Goal: Task Accomplishment & Management: Manage account settings

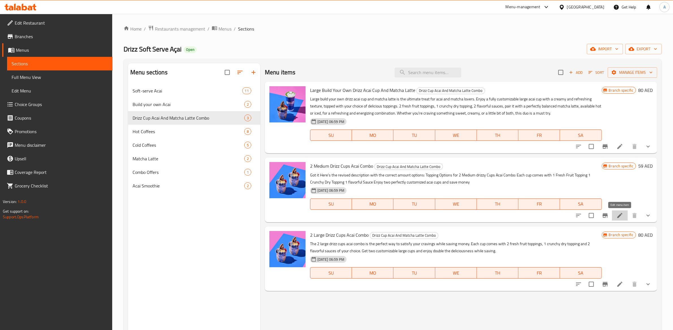
click at [618, 215] on icon at bounding box center [619, 215] width 7 height 7
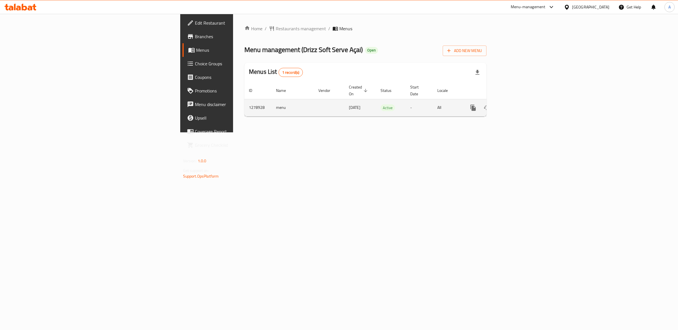
click at [517, 104] on icon "enhanced table" at bounding box center [514, 107] width 7 height 7
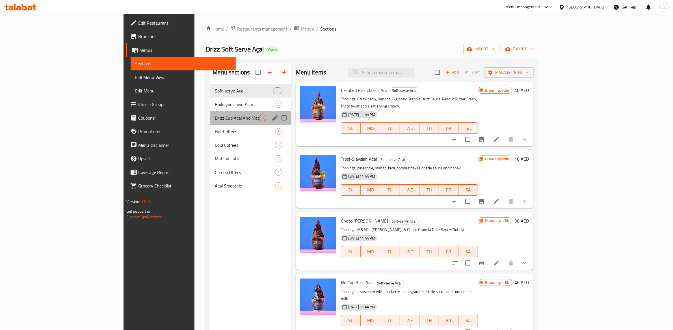
click at [210, 122] on div "Drizz Cup Acai And Matcha Latte Combo 3" at bounding box center [250, 118] width 81 height 14
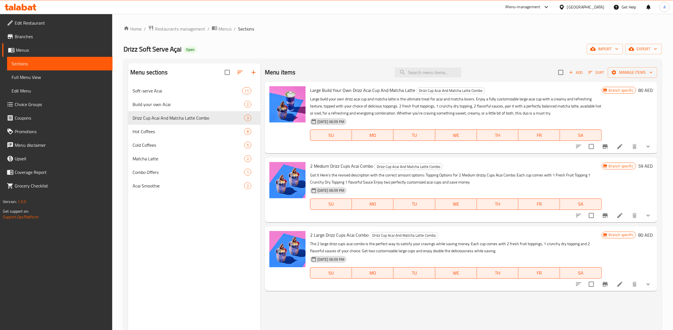
click at [618, 212] on icon at bounding box center [619, 215] width 7 height 7
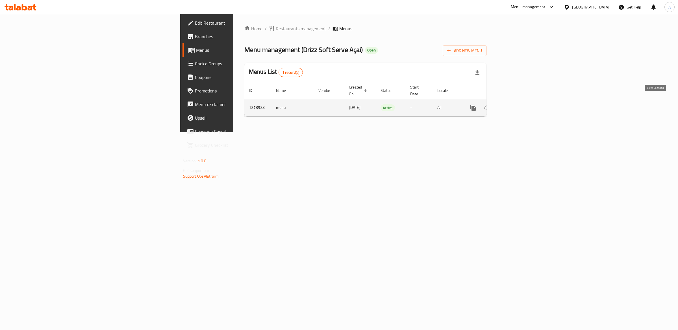
click at [517, 104] on icon "enhanced table" at bounding box center [514, 107] width 7 height 7
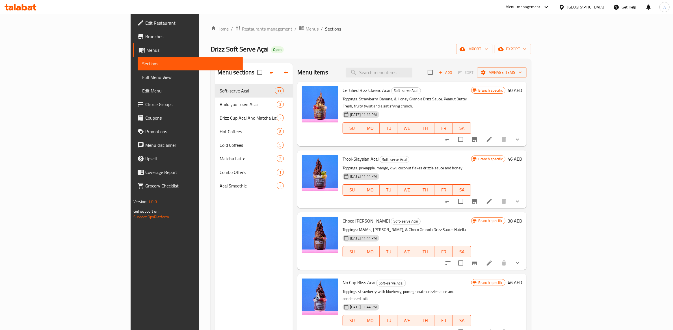
click at [142, 90] on span "Edit Menu" at bounding box center [190, 90] width 96 height 7
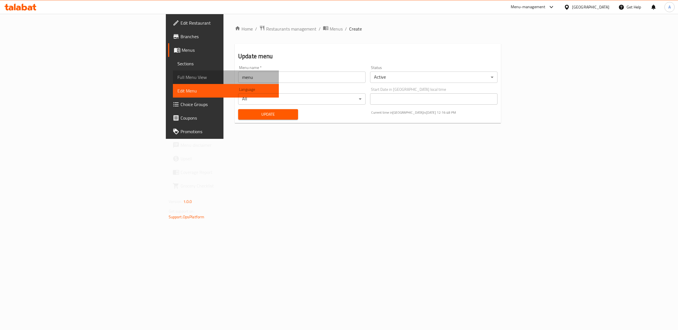
click at [177, 74] on span "Full Menu View" at bounding box center [225, 77] width 97 height 7
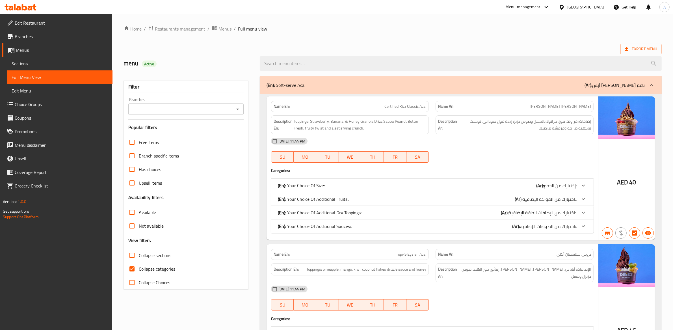
click at [359, 181] on div "(En): Your Choice Of Size: (Ar): إختيارك من الحجم:" at bounding box center [432, 186] width 322 height 14
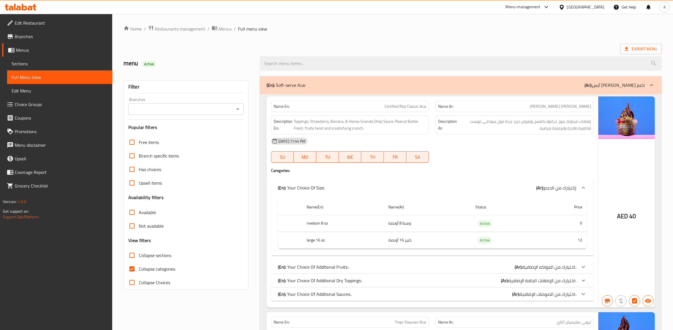
drag, startPoint x: 361, startPoint y: 181, endPoint x: 355, endPoint y: 181, distance: 5.4
click at [361, 181] on div "(En): Your Choice Of Size: (Ar): إختيارك من الحجم:" at bounding box center [432, 188] width 322 height 18
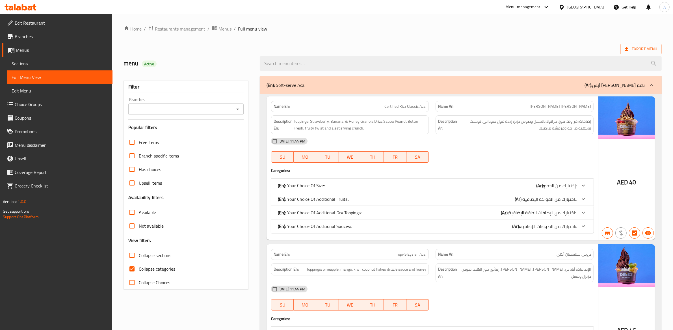
click at [26, 62] on span "Sections" at bounding box center [60, 63] width 96 height 7
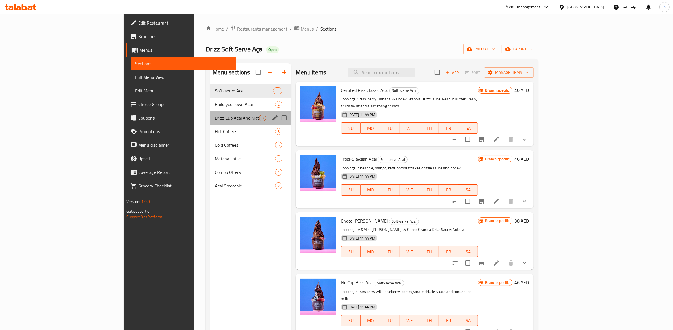
click at [210, 123] on div "Drizz Cup Acai And Matcha Latte Combo 3" at bounding box center [250, 118] width 81 height 14
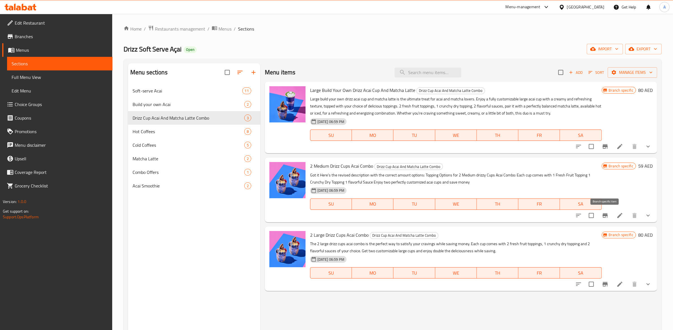
click at [608, 217] on icon "Branch-specific-item" at bounding box center [605, 215] width 7 height 7
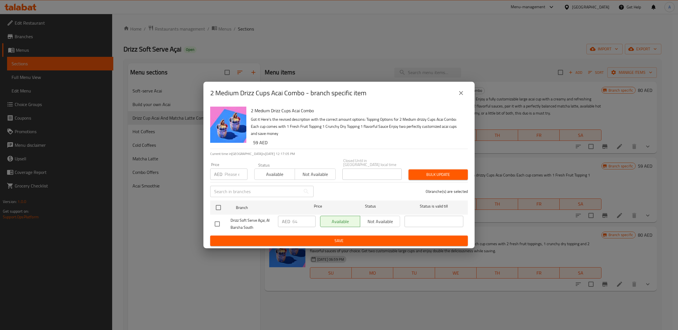
click at [461, 93] on icon "close" at bounding box center [461, 93] width 4 height 4
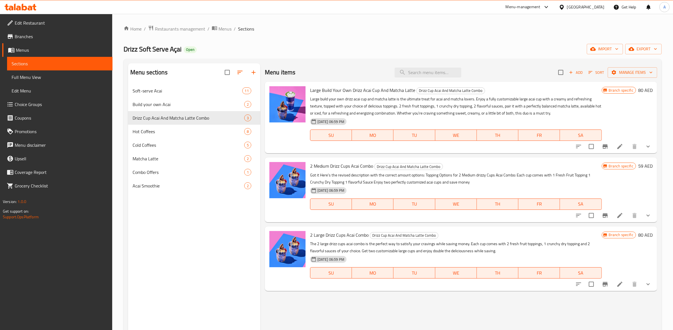
click at [623, 214] on icon at bounding box center [619, 215] width 7 height 7
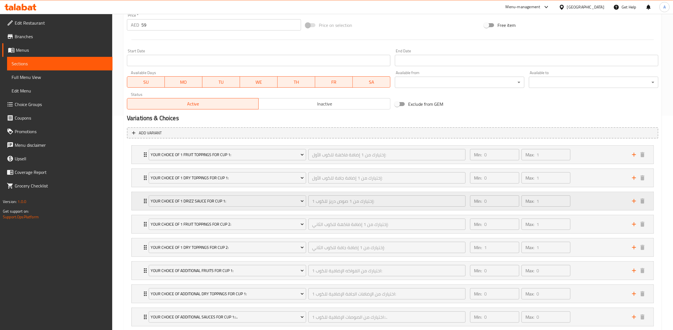
scroll to position [268, 0]
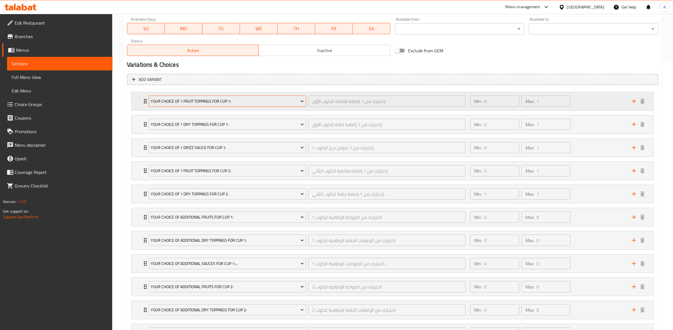
click at [298, 105] on button "Your Choice Of 1 Fruit Toppings For Cup 1:" at bounding box center [227, 101] width 157 height 11
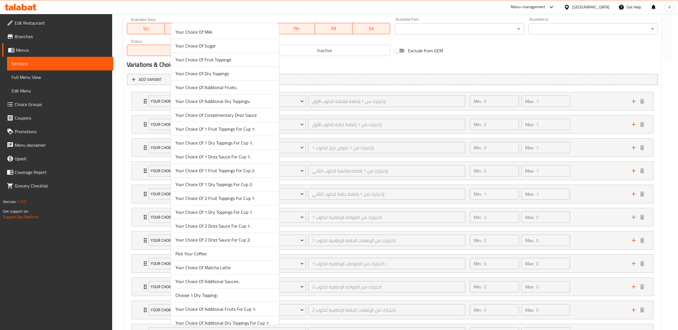
click at [123, 133] on div at bounding box center [339, 165] width 678 height 330
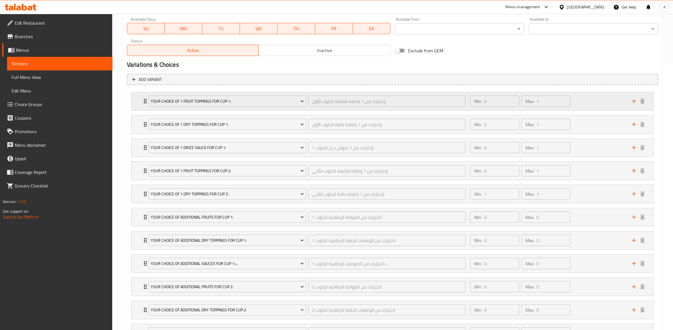
click at [605, 99] on div "Min: 0 ​ Max: 1 ​" at bounding box center [547, 101] width 162 height 18
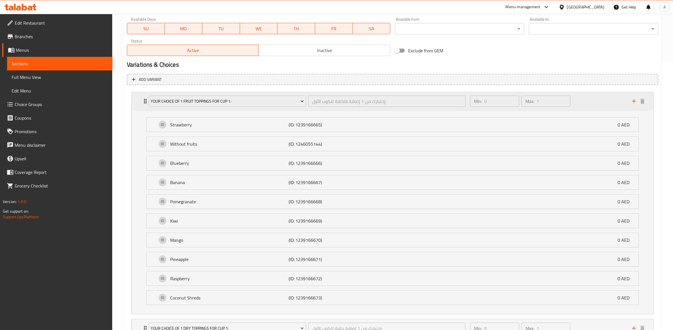
click at [602, 97] on div "Min: 0 ​ Max: 1 ​" at bounding box center [547, 101] width 162 height 18
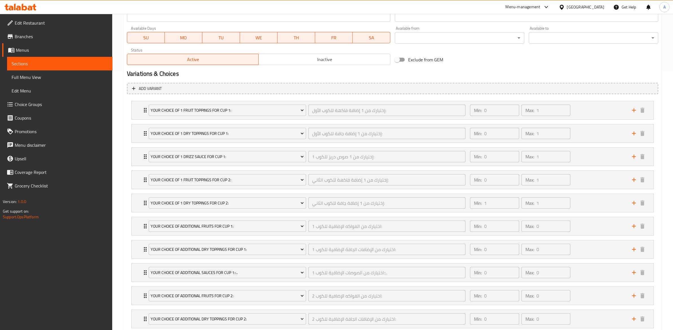
scroll to position [277, 0]
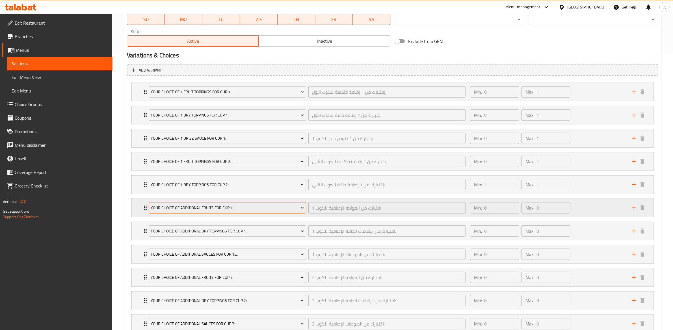
click at [243, 210] on span "Your Choice Of Additional Fruits For Cup 1:" at bounding box center [227, 207] width 153 height 7
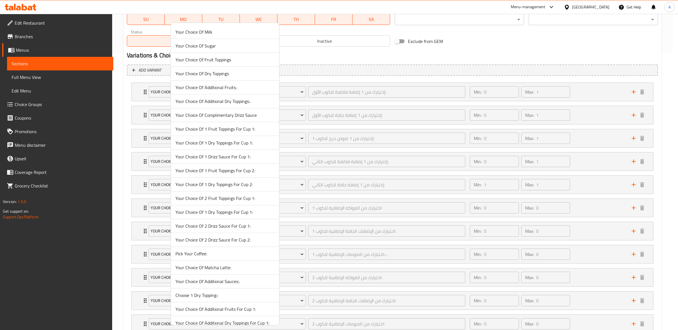
click at [116, 209] on div at bounding box center [339, 165] width 678 height 330
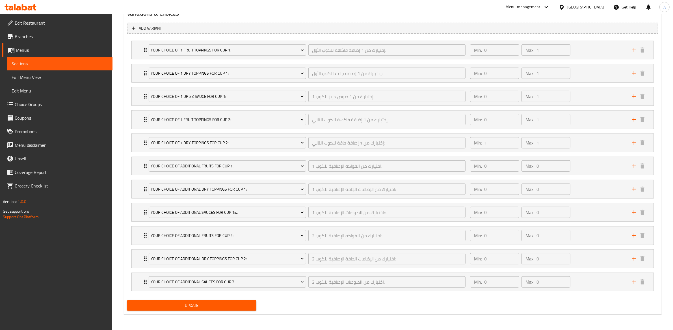
scroll to position [321, 0]
drag, startPoint x: 144, startPoint y: 166, endPoint x: 145, endPoint y: 111, distance: 54.8
click at [145, 111] on div "Your Choice Of 1 Fruit Toppings For Cup 1: إختيارك من 1 إضافة فاكهة للكوب الأول…" at bounding box center [392, 165] width 531 height 255
drag, startPoint x: 143, startPoint y: 189, endPoint x: 149, endPoint y: 132, distance: 56.9
click at [149, 132] on div "Your Choice Of 1 Fruit Toppings For Cup 1: إختيارك من 1 إضافة فاكهة للكوب الأول…" at bounding box center [392, 165] width 531 height 255
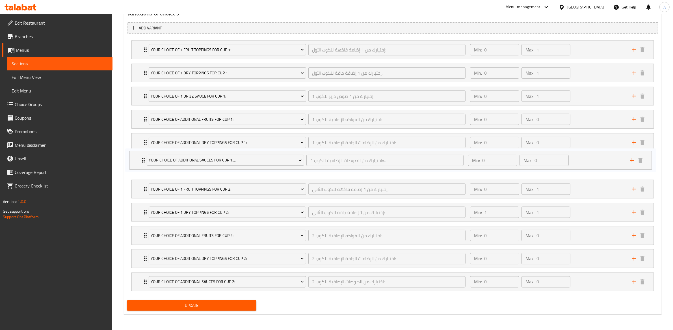
drag, startPoint x: 145, startPoint y: 210, endPoint x: 143, endPoint y: 157, distance: 52.9
click at [143, 157] on div "Your Choice Of 1 Fruit Toppings For Cup 1: إختيارك من 1 إضافة فاكهة للكوب الأول…" at bounding box center [392, 165] width 531 height 255
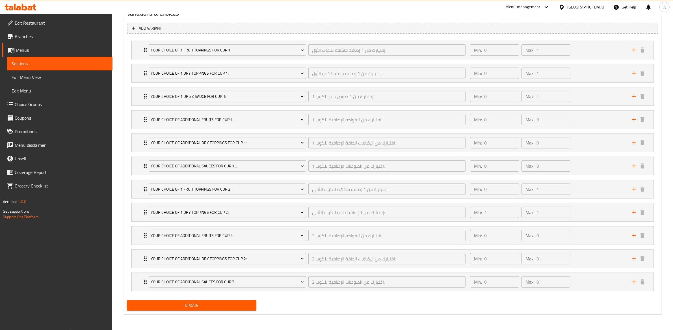
click at [209, 306] on span "Update" at bounding box center [191, 305] width 120 height 7
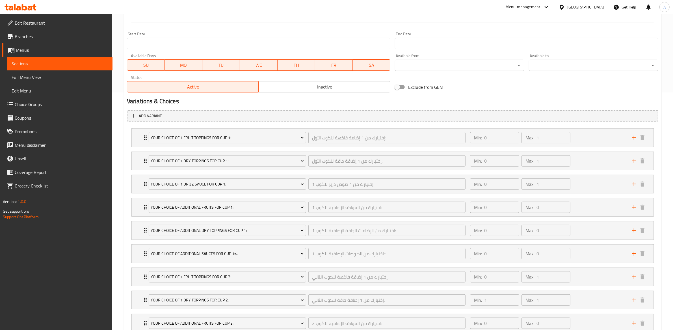
scroll to position [327, 0]
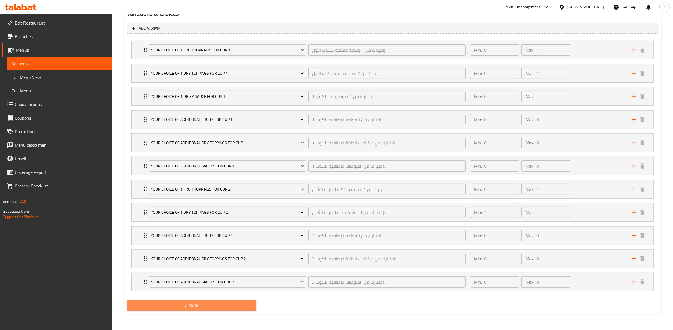
click at [201, 303] on span "Update" at bounding box center [191, 305] width 120 height 7
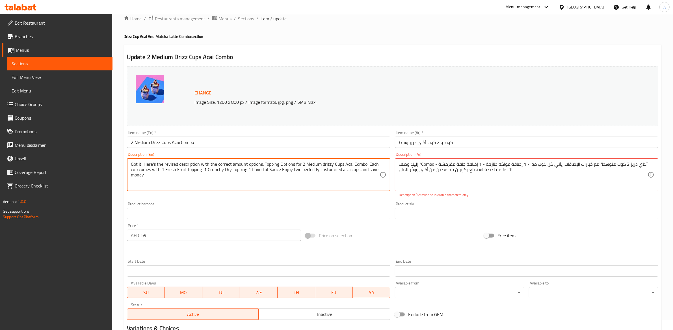
drag, startPoint x: 179, startPoint y: 178, endPoint x: 110, endPoint y: 154, distance: 72.6
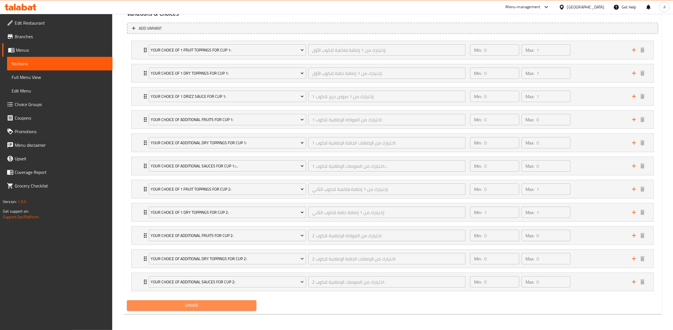
click at [188, 307] on span "Update" at bounding box center [191, 305] width 120 height 7
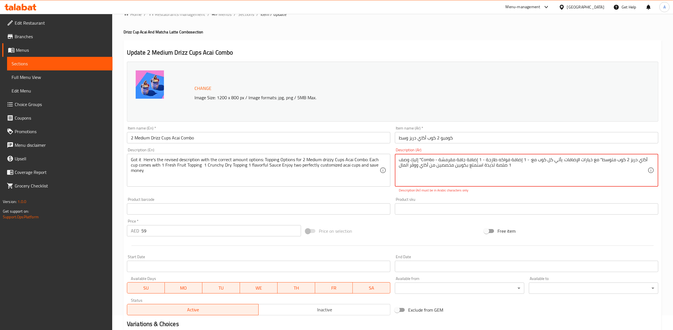
drag, startPoint x: 515, startPoint y: 164, endPoint x: 386, endPoint y: 152, distance: 129.1
click at [386, 152] on div "Change Image Size: 1200 x 800 px / Image formats: jpg, png / 5MB Max. Item name…" at bounding box center [393, 188] width 536 height 258
click at [428, 164] on textarea "إليك وصف "Combo أكاي دريز 2 كوب متوسط" مع خيارات الإضافات: يأتي كل كوب مع: - 1 …" at bounding box center [523, 170] width 249 height 27
drag, startPoint x: 533, startPoint y: 169, endPoint x: 375, endPoint y: 141, distance: 161.0
click at [375, 141] on div "Change Image Size: 1200 x 800 px / Image formats: jpg, png / 5MB Max. Item name…" at bounding box center [393, 188] width 536 height 258
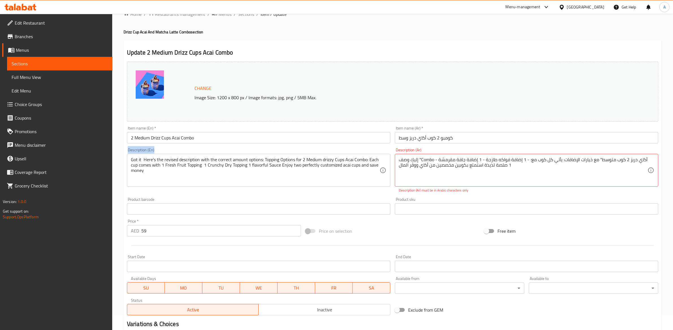
drag, startPoint x: 129, startPoint y: 172, endPoint x: 121, endPoint y: 159, distance: 15.7
click at [121, 159] on div "Home / Restaurants management / Menus / Sections / item / update Drizz Cup Acai…" at bounding box center [392, 319] width 561 height 641
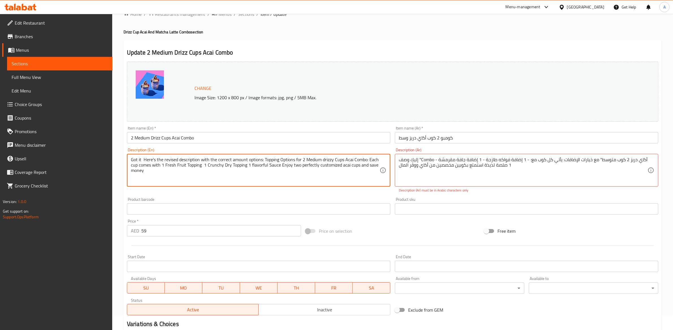
drag, startPoint x: 158, startPoint y: 172, endPoint x: 125, endPoint y: 148, distance: 40.2
click at [125, 148] on div "Description (En) Got it Here's the revised description with the correct amount …" at bounding box center [259, 170] width 268 height 49
click at [196, 158] on textarea "Got it Here's the revised description with the correct amount options: Topping …" at bounding box center [255, 170] width 249 height 27
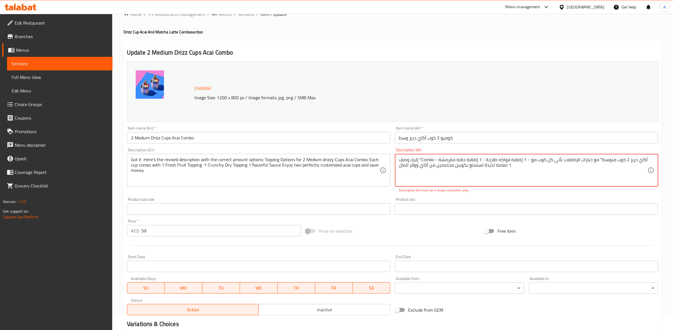
click at [421, 159] on textarea "إليك وصف "Combo أكاي دريز 2 كوب متوسط" مع خيارات الإضافات: يأتي كل كوب مع: - 1 …" at bounding box center [523, 170] width 249 height 27
type textarea "إليك وصف Combo أكاي دريز 2 كوب متوسط" مع خيارات الإضافات: يأتي كل كوب مع: - 1 إ…"
click at [391, 196] on div "Product barcode Product barcode" at bounding box center [259, 206] width 268 height 22
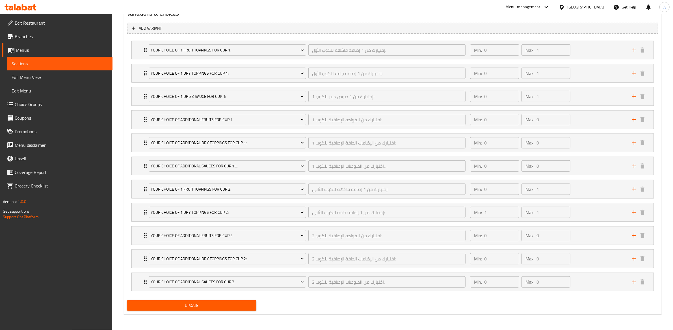
click at [225, 306] on span "Update" at bounding box center [191, 305] width 120 height 7
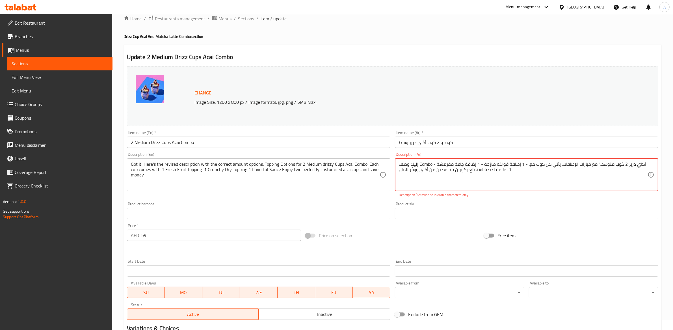
click at [501, 182] on textarea "إليك وصف Combo أكاي دريز 2 كوب متوسط" مع خيارات الإضافات: يأتي كل كوب مع: - 1 إ…" at bounding box center [523, 174] width 249 height 27
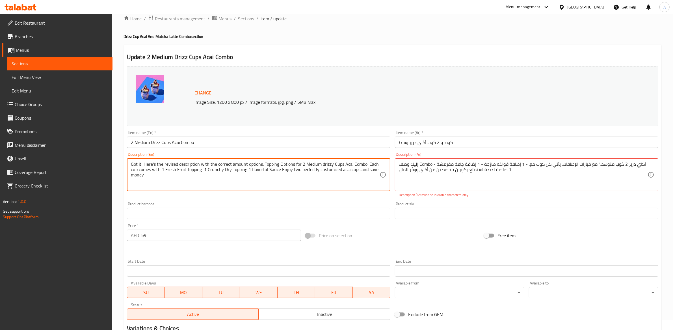
drag, startPoint x: 164, startPoint y: 177, endPoint x: 116, endPoint y: 147, distance: 56.8
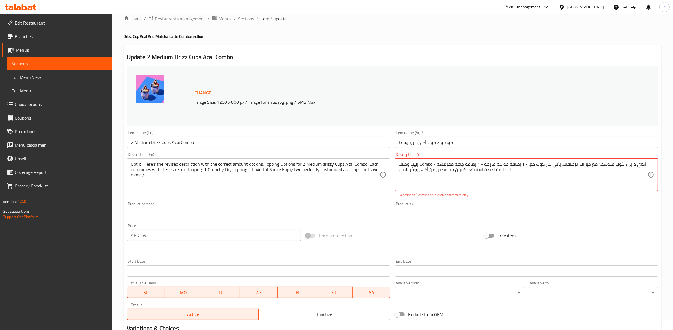
drag, startPoint x: 532, startPoint y: 173, endPoint x: 343, endPoint y: 162, distance: 189.3
click at [343, 162] on div "Change Image Size: 1200 x 800 px / Image formats: jpg, png / 5MB Max. Item name…" at bounding box center [393, 193] width 536 height 258
click at [425, 170] on textarea "إليك وصف Combo أكاي دريز 2 كوب متوسط" مع خيارات الإضافات: يأتي كل كوب مع: - 1 إ…" at bounding box center [523, 174] width 249 height 27
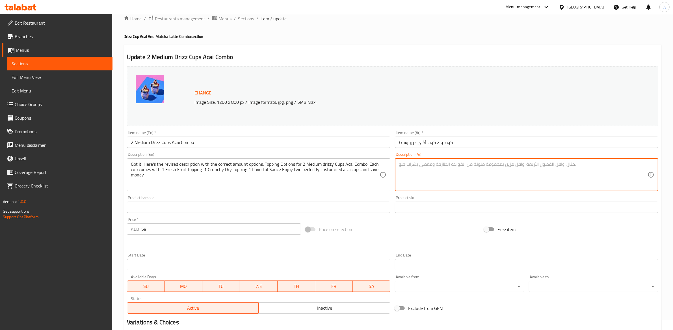
paste textarea "خيارات الإضافات لعرض كوبين متوسطين من دريزي أكاي كومبو: يأتي كل كوب مع: ١ إضافة…"
type textarea "خيارات الإضافات لعرض كوبين متوسطين من دريزي أكاي كومبو: يأتي كل كوب مع: ١ إضافة…"
click at [395, 223] on div "Price on selection" at bounding box center [392, 229] width 179 height 15
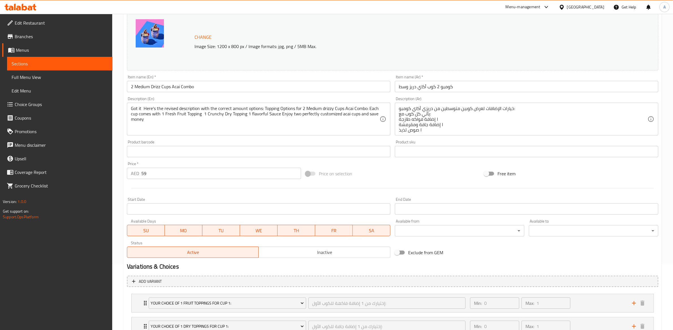
scroll to position [321, 0]
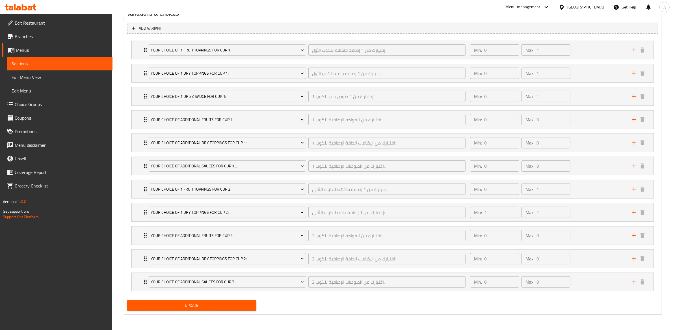
click at [233, 308] on span "Update" at bounding box center [191, 305] width 120 height 7
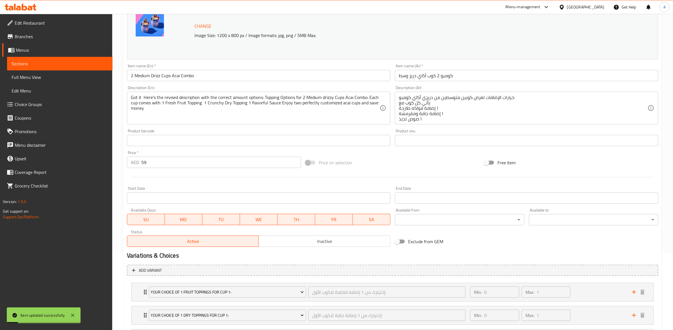
scroll to position [0, 0]
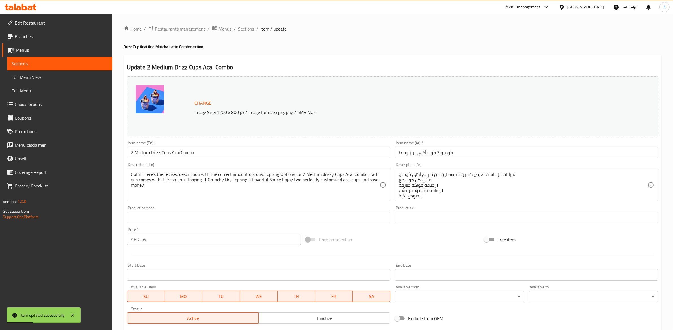
click at [248, 27] on span "Sections" at bounding box center [246, 28] width 16 height 7
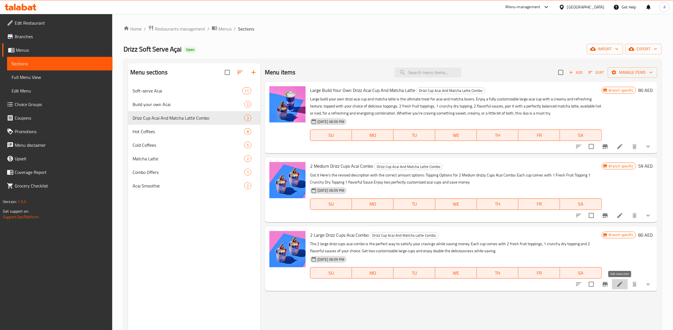
click at [622, 285] on icon at bounding box center [619, 284] width 7 height 7
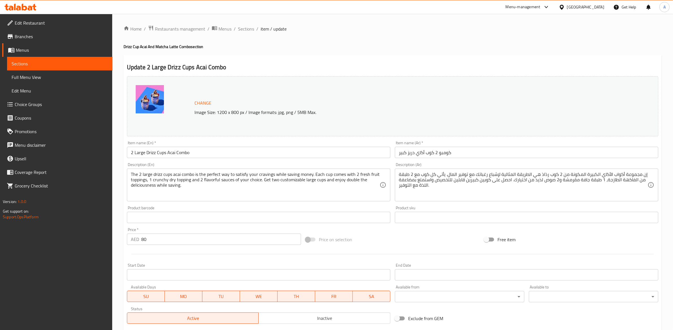
scroll to position [321, 0]
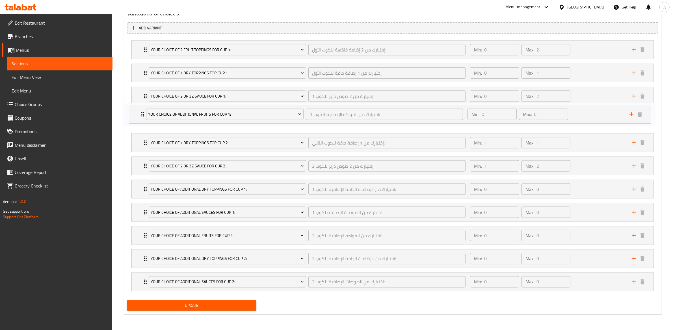
drag, startPoint x: 142, startPoint y: 166, endPoint x: 140, endPoint y: 114, distance: 52.1
click at [140, 114] on div "Your Choice Of 2 Fruit Toppings For Cup 1: إختيارك من 2 إضافة فاكهة للكوب الأول…" at bounding box center [392, 165] width 531 height 255
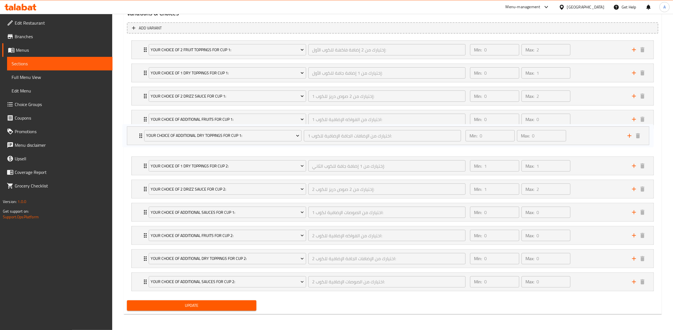
drag, startPoint x: 143, startPoint y: 190, endPoint x: 138, endPoint y: 135, distance: 54.7
click at [138, 135] on div "Your Choice Of 2 Fruit Toppings For Cup 1: إختيارك من 2 إضافة فاكهة للكوب الأول…" at bounding box center [392, 165] width 531 height 255
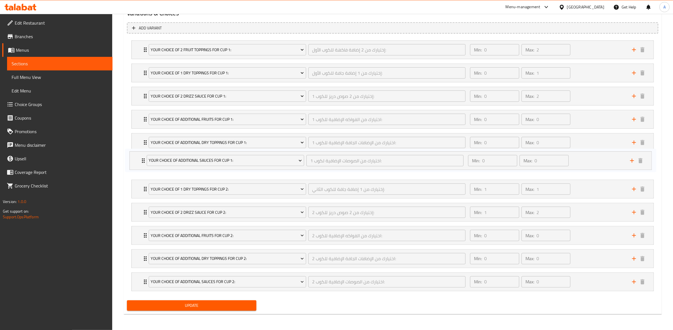
drag, startPoint x: 144, startPoint y: 212, endPoint x: 142, endPoint y: 158, distance: 54.3
click at [142, 158] on div "Your Choice Of 2 Fruit Toppings For Cup 1: إختيارك من 2 إضافة فاكهة للكوب الأول…" at bounding box center [392, 165] width 531 height 255
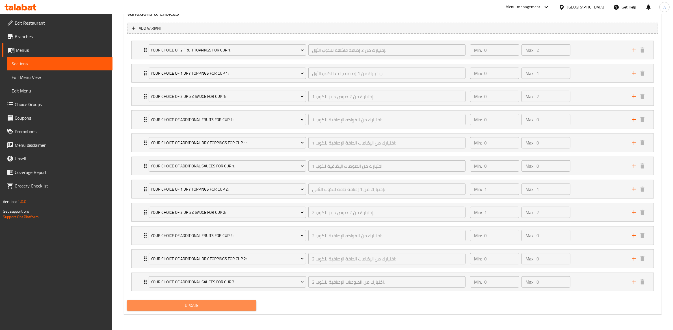
click at [194, 303] on span "Update" at bounding box center [191, 305] width 120 height 7
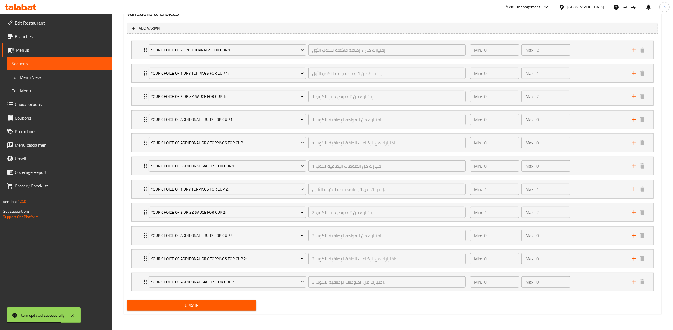
click at [203, 304] on span "Update" at bounding box center [191, 305] width 120 height 7
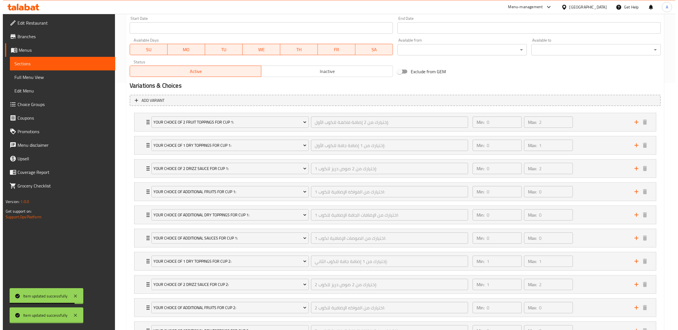
scroll to position [0, 0]
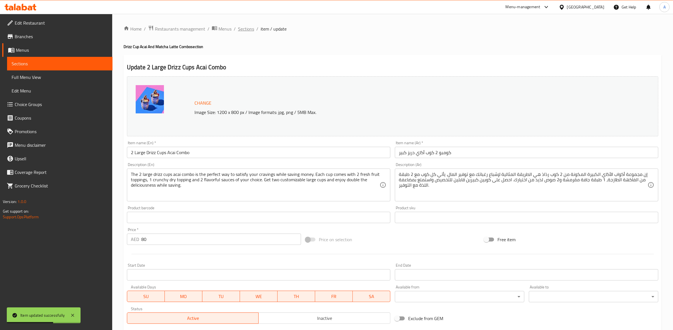
click at [248, 31] on span "Sections" at bounding box center [246, 28] width 16 height 7
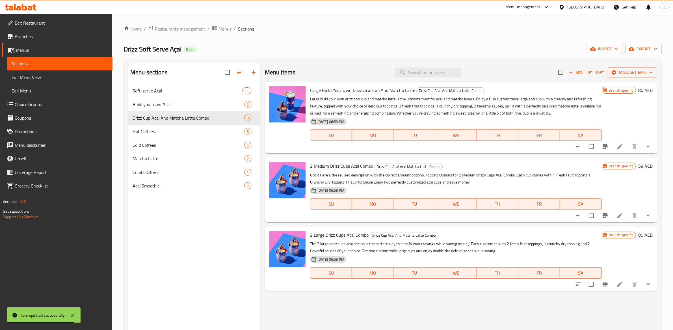
click at [222, 26] on span "Menus" at bounding box center [224, 28] width 13 height 7
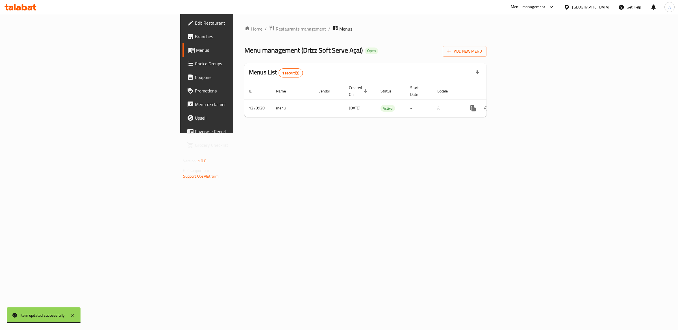
click at [195, 38] on span "Branches" at bounding box center [242, 36] width 94 height 7
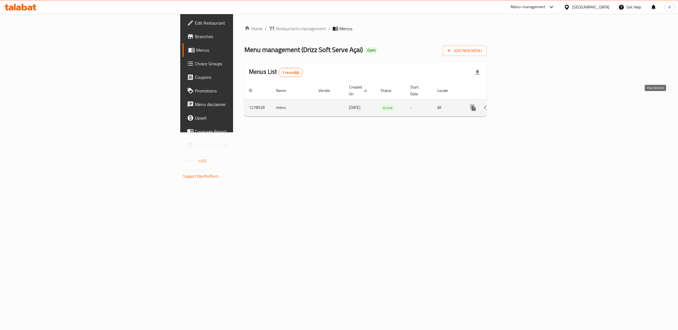
click at [517, 104] on icon "enhanced table" at bounding box center [514, 107] width 7 height 7
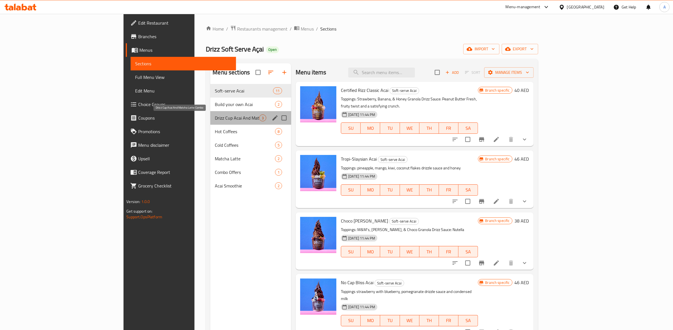
click at [215, 120] on span "Drizz Cup Acai And Matcha Latte Combo" at bounding box center [237, 117] width 44 height 7
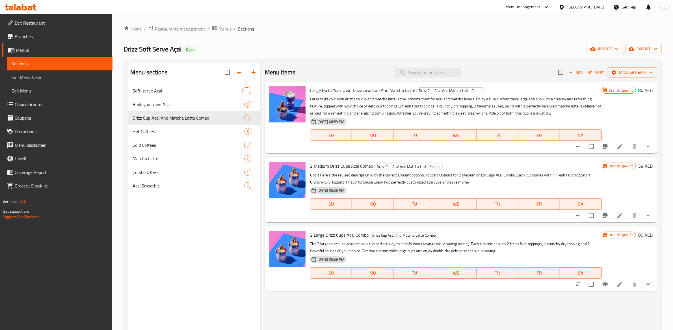
click at [621, 214] on icon at bounding box center [619, 215] width 7 height 7
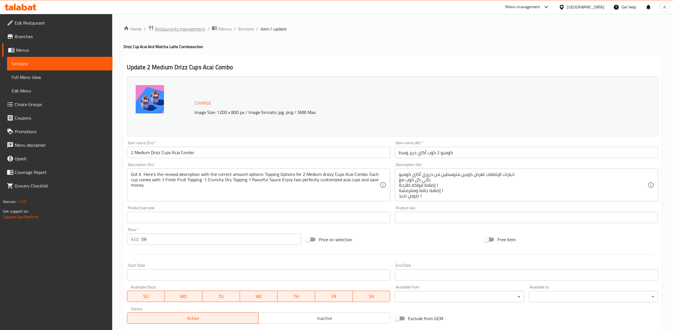
click at [188, 31] on span "Restaurants management" at bounding box center [180, 28] width 50 height 7
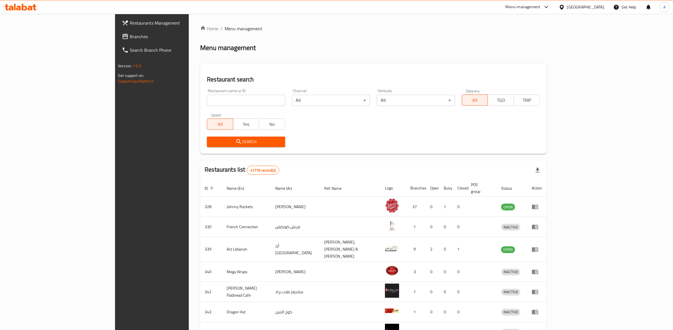
click at [246, 67] on div "Restaurant search Restaurant name or ID Restaurant name or ID Channel All ​ Ver…" at bounding box center [373, 109] width 346 height 90
click at [241, 23] on div "Home / Menu management Menu management Restaurant search Restaurant name or ID …" at bounding box center [373, 223] width 369 height 419
click at [254, 25] on ol "Home / Menu management" at bounding box center [373, 28] width 346 height 7
click at [286, 52] on div "Menu management" at bounding box center [373, 47] width 346 height 9
click at [207, 97] on input "search" at bounding box center [246, 100] width 78 height 11
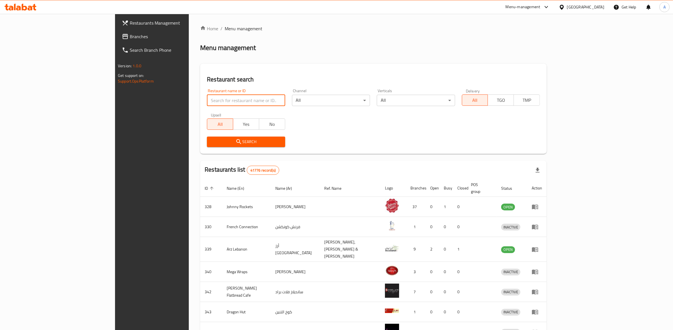
drag, startPoint x: 345, startPoint y: 36, endPoint x: 344, endPoint y: 28, distance: 7.9
click at [344, 36] on div "Home / Menu management Menu management Restaurant search Restaurant name or ID …" at bounding box center [373, 223] width 346 height 396
